Goal: Obtain resource: Download file/media

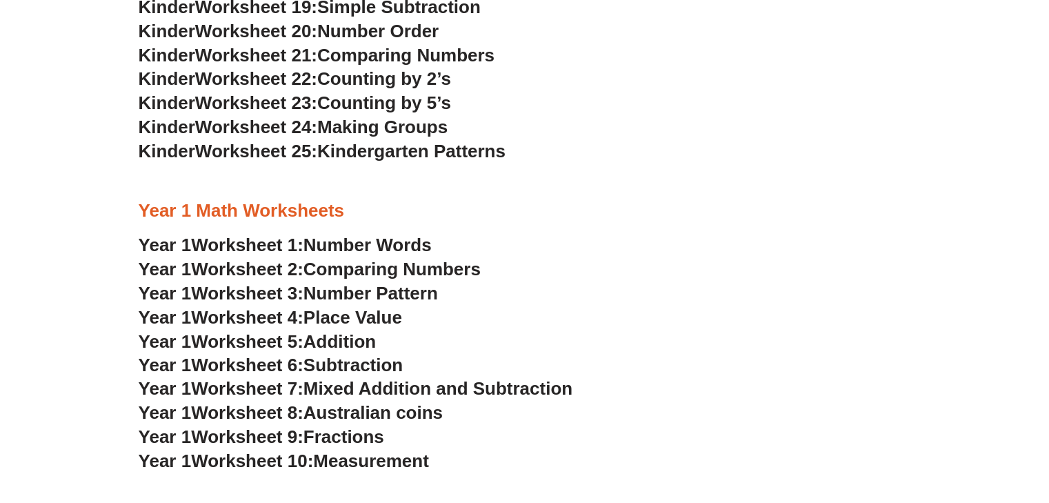
scroll to position [960, 0]
click at [405, 80] on span "Counting by 2’s" at bounding box center [384, 78] width 134 height 21
click at [336, 71] on span "Counting by 2’s" at bounding box center [384, 78] width 134 height 21
drag, startPoint x: 279, startPoint y: 82, endPoint x: 288, endPoint y: 83, distance: 9.7
click at [280, 82] on span "Worksheet 22:" at bounding box center [256, 78] width 122 height 21
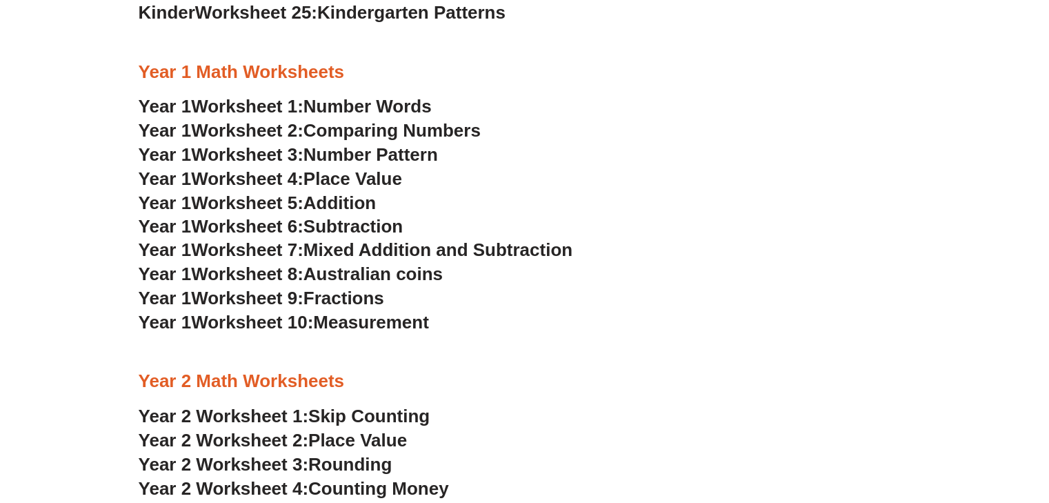
scroll to position [1098, 0]
click at [286, 310] on h3 "Year 1 Worksheet 10: Measurement" at bounding box center [525, 321] width 772 height 23
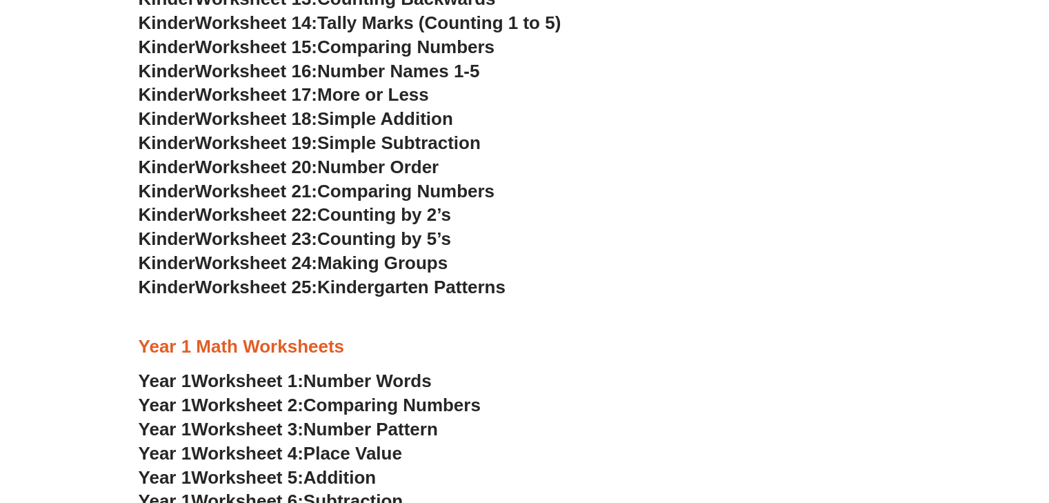
scroll to position [823, 0]
click at [419, 261] on span "Making Groups" at bounding box center [382, 262] width 130 height 21
click at [316, 258] on span "Worksheet 24:" at bounding box center [256, 262] width 122 height 21
drag, startPoint x: 300, startPoint y: 263, endPoint x: 314, endPoint y: 263, distance: 13.8
click at [301, 263] on span "Worksheet 24:" at bounding box center [256, 262] width 122 height 21
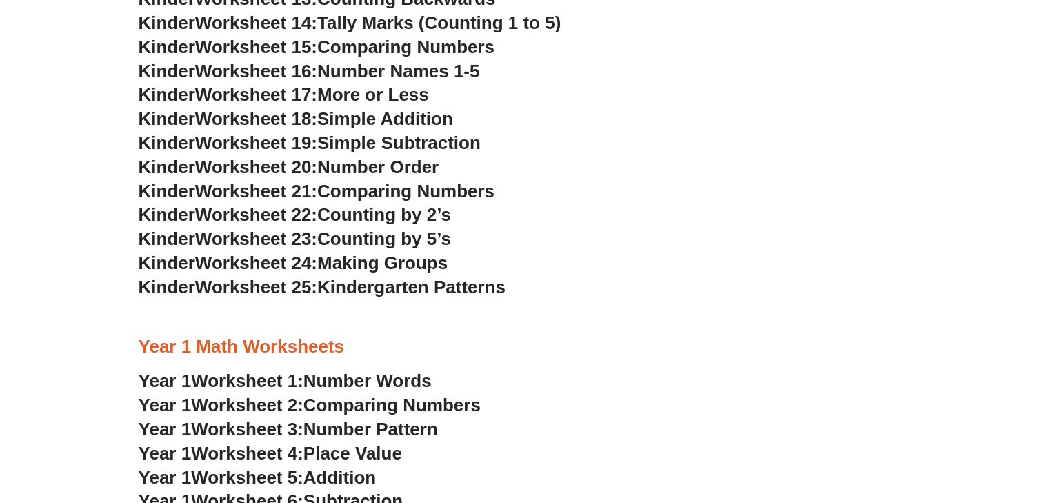
click at [354, 263] on span "Making Groups" at bounding box center [382, 262] width 130 height 21
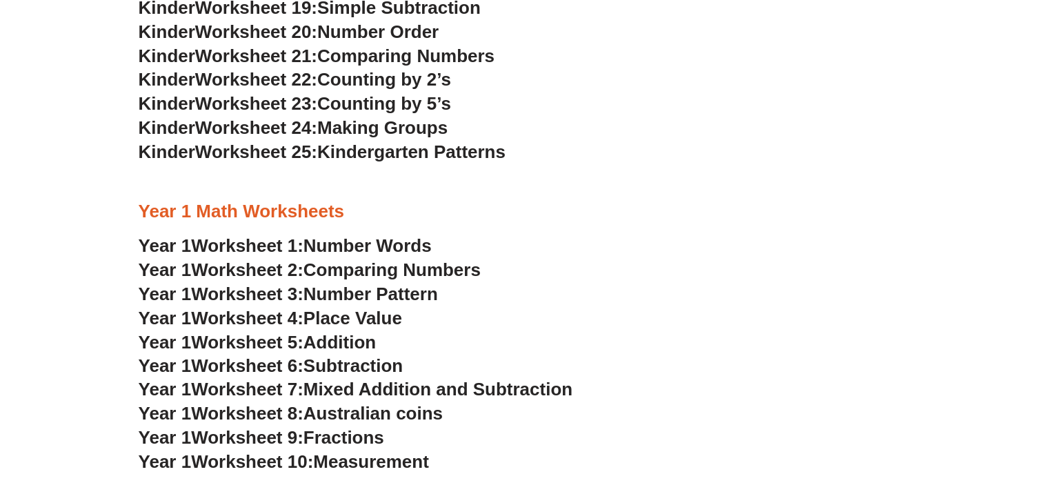
scroll to position [959, 0]
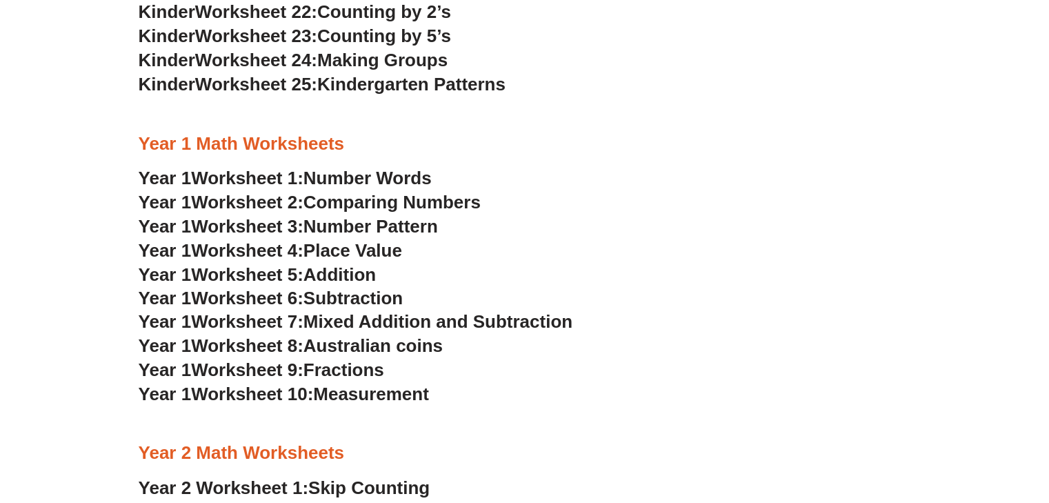
click at [447, 321] on span "Mixed Addition and Subtraction" at bounding box center [437, 321] width 269 height 21
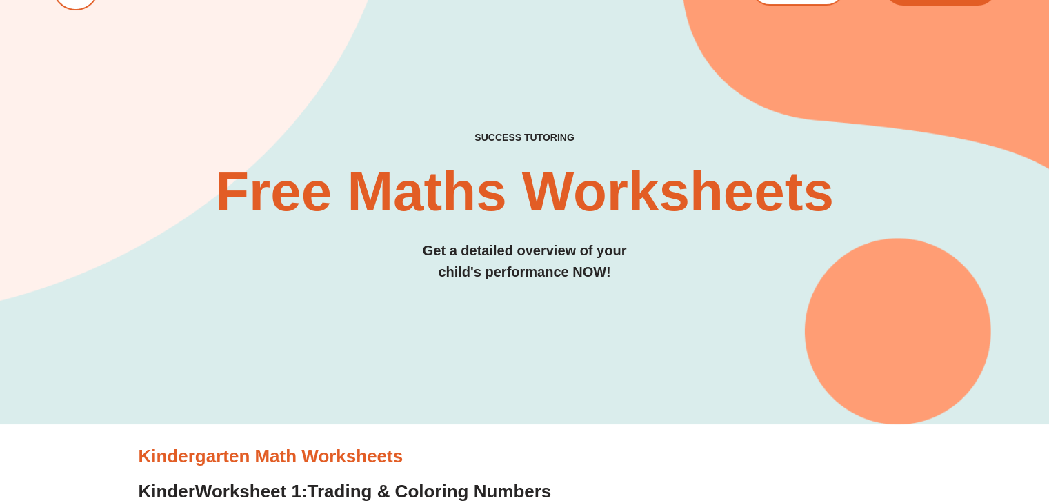
scroll to position [0, 0]
